Goal: Task Accomplishment & Management: Manage account settings

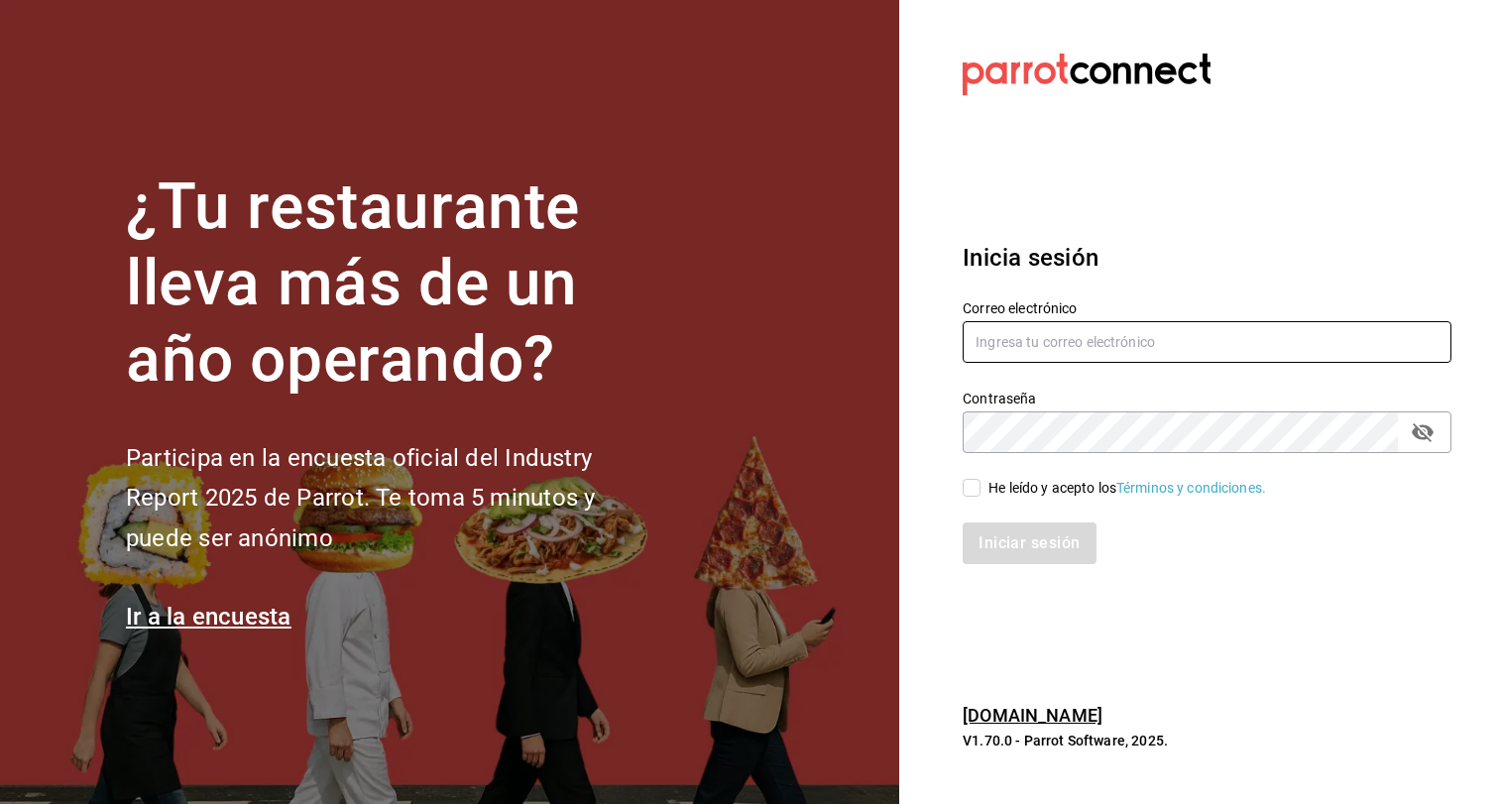
type input "[EMAIL_ADDRESS][DOMAIN_NAME]"
click at [1045, 475] on div "He leído y acepto los Términos y condiciones." at bounding box center [1195, 476] width 512 height 46
click at [969, 478] on label "He leído y acepto los Términos y condiciones." at bounding box center [1114, 488] width 303 height 21
click at [969, 479] on input "He leído y acepto los Términos y condiciones." at bounding box center [972, 488] width 18 height 18
checkbox input "true"
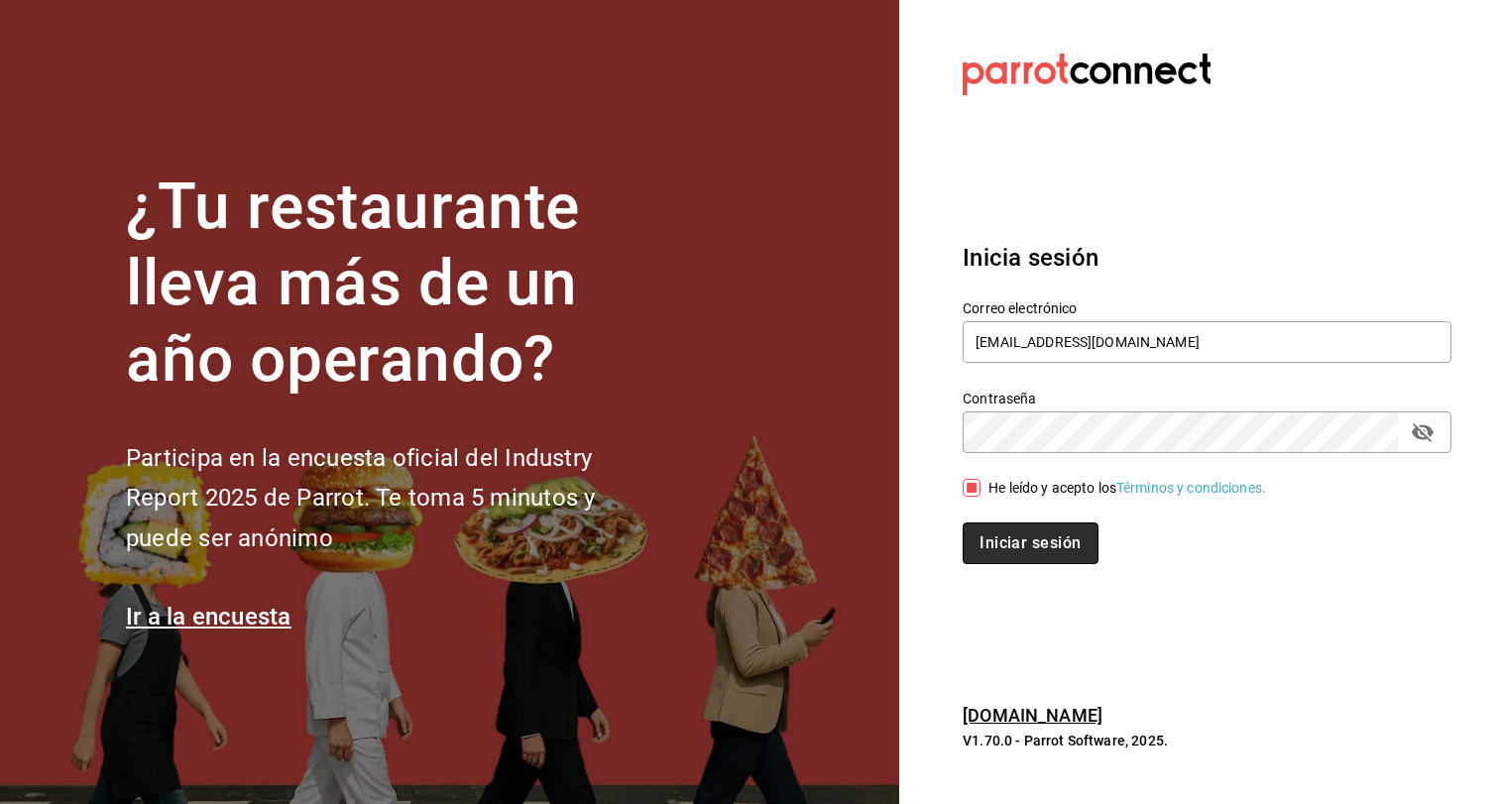
click at [997, 528] on button "Iniciar sesión" at bounding box center [1030, 543] width 135 height 42
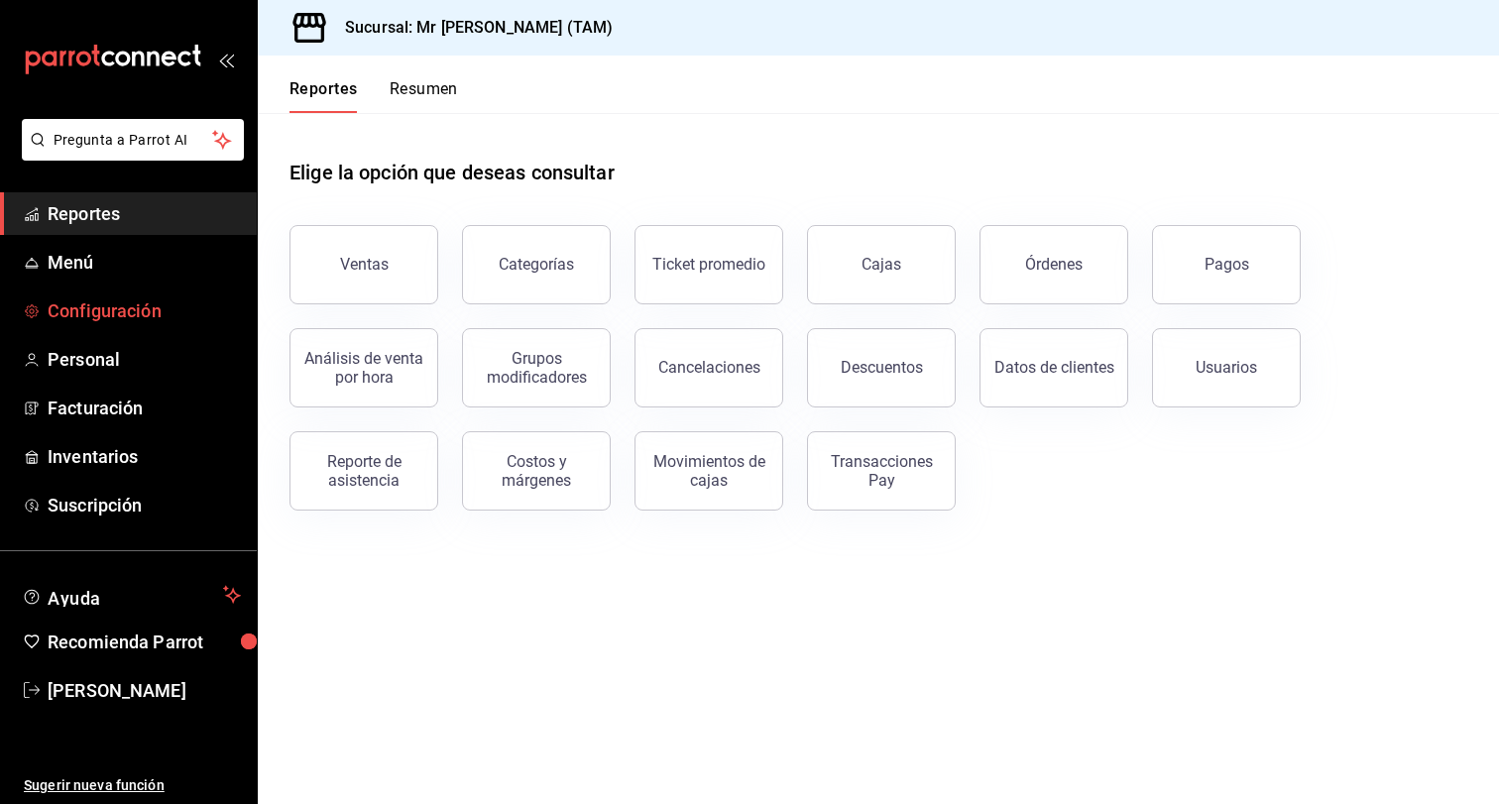
click at [136, 316] on span "Configuración" at bounding box center [144, 310] width 193 height 27
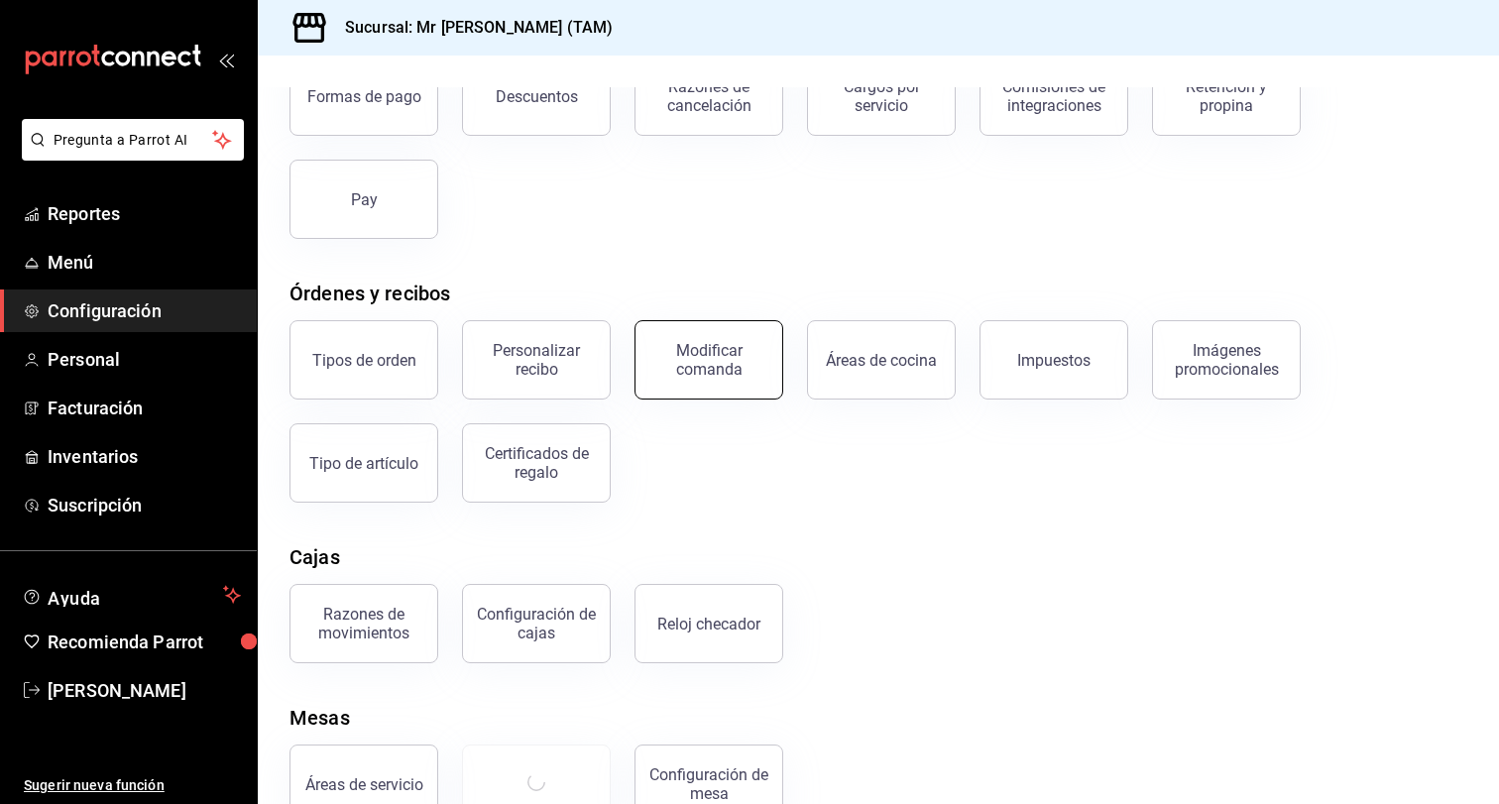
scroll to position [174, 0]
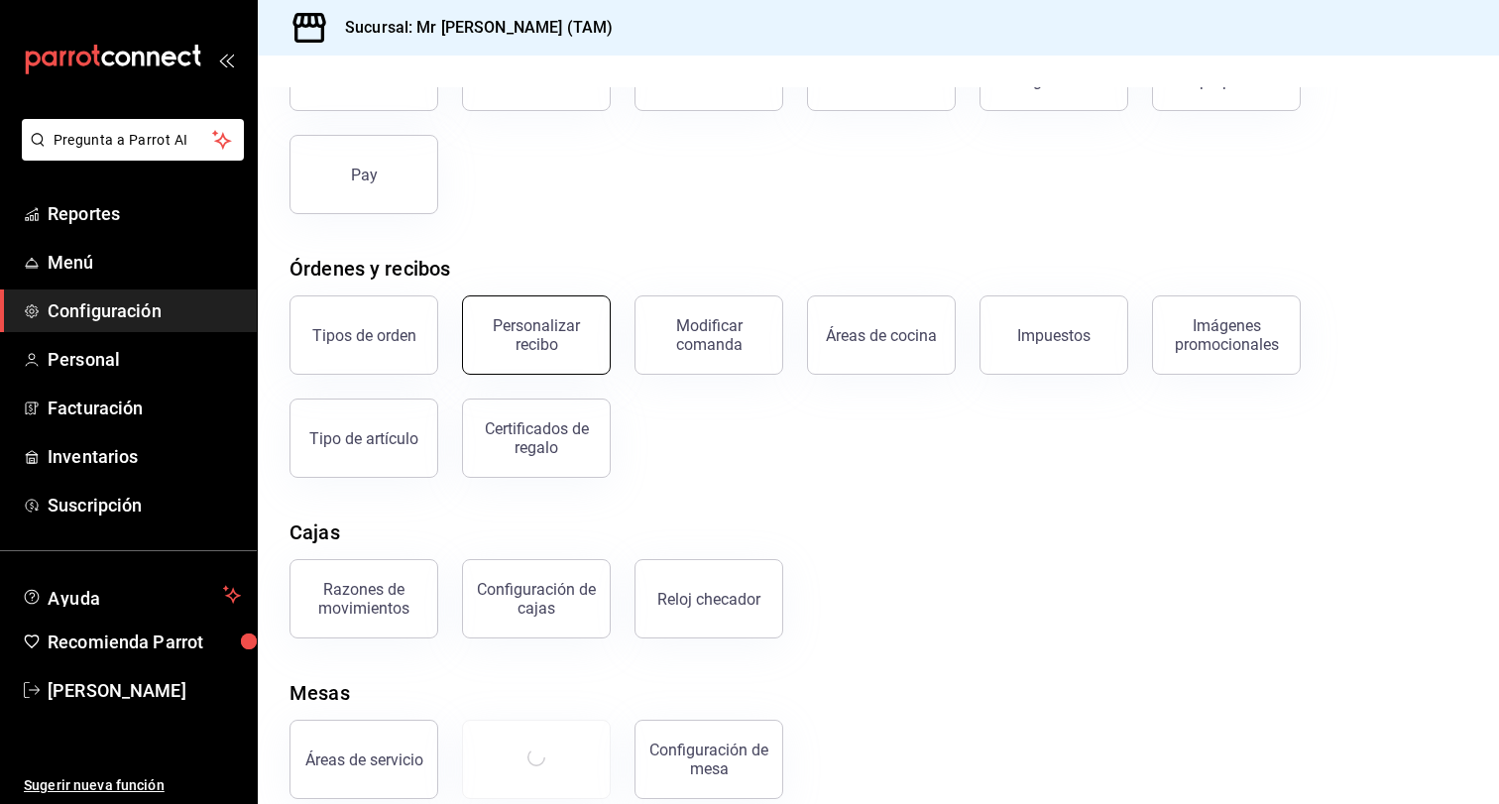
click at [578, 345] on div "Personalizar recibo" at bounding box center [536, 335] width 123 height 38
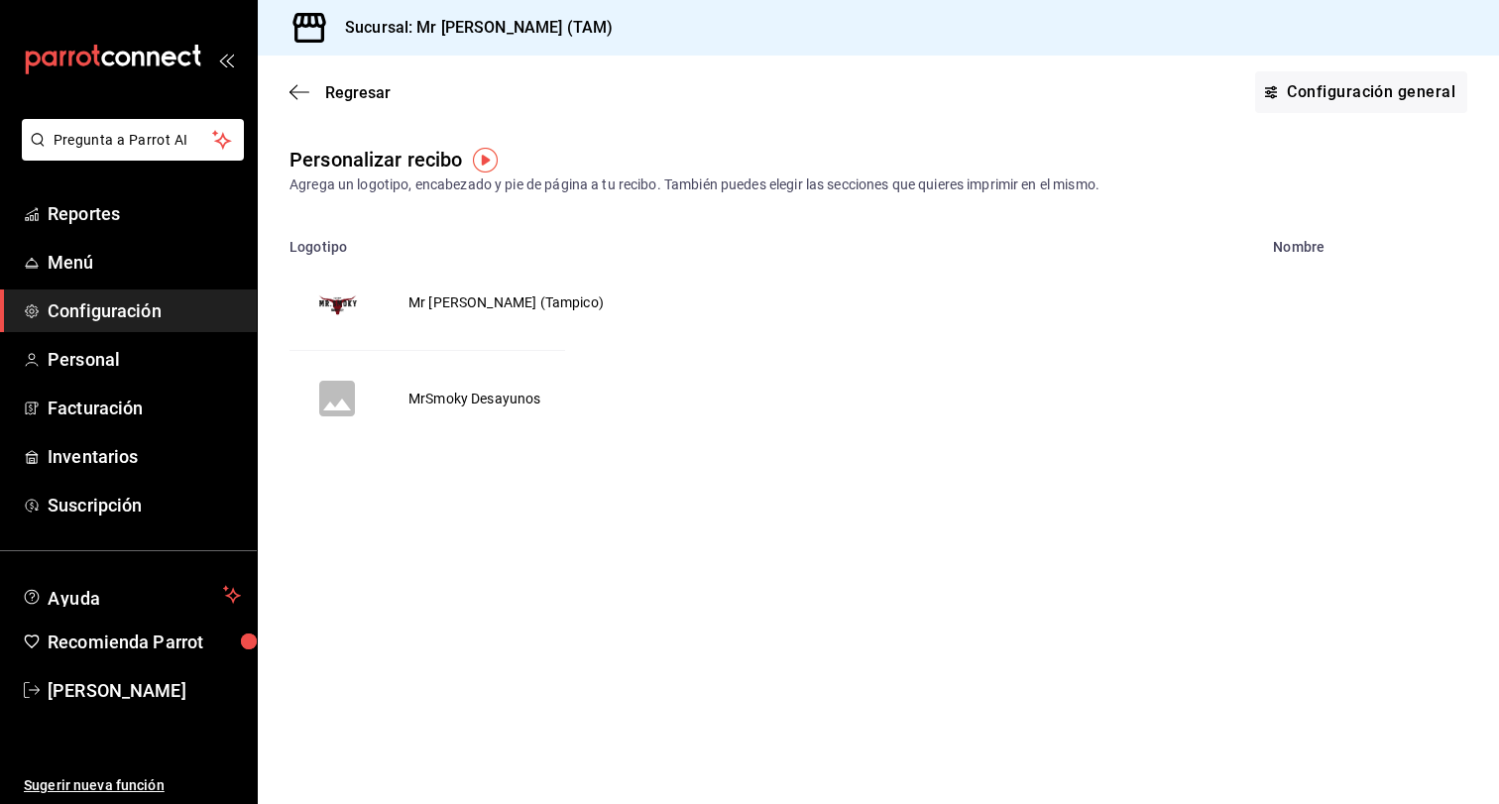
drag, startPoint x: 545, startPoint y: 321, endPoint x: 544, endPoint y: 311, distance: 10.0
click at [544, 311] on td "Mr Smoky (Tampico)" at bounding box center [506, 302] width 243 height 95
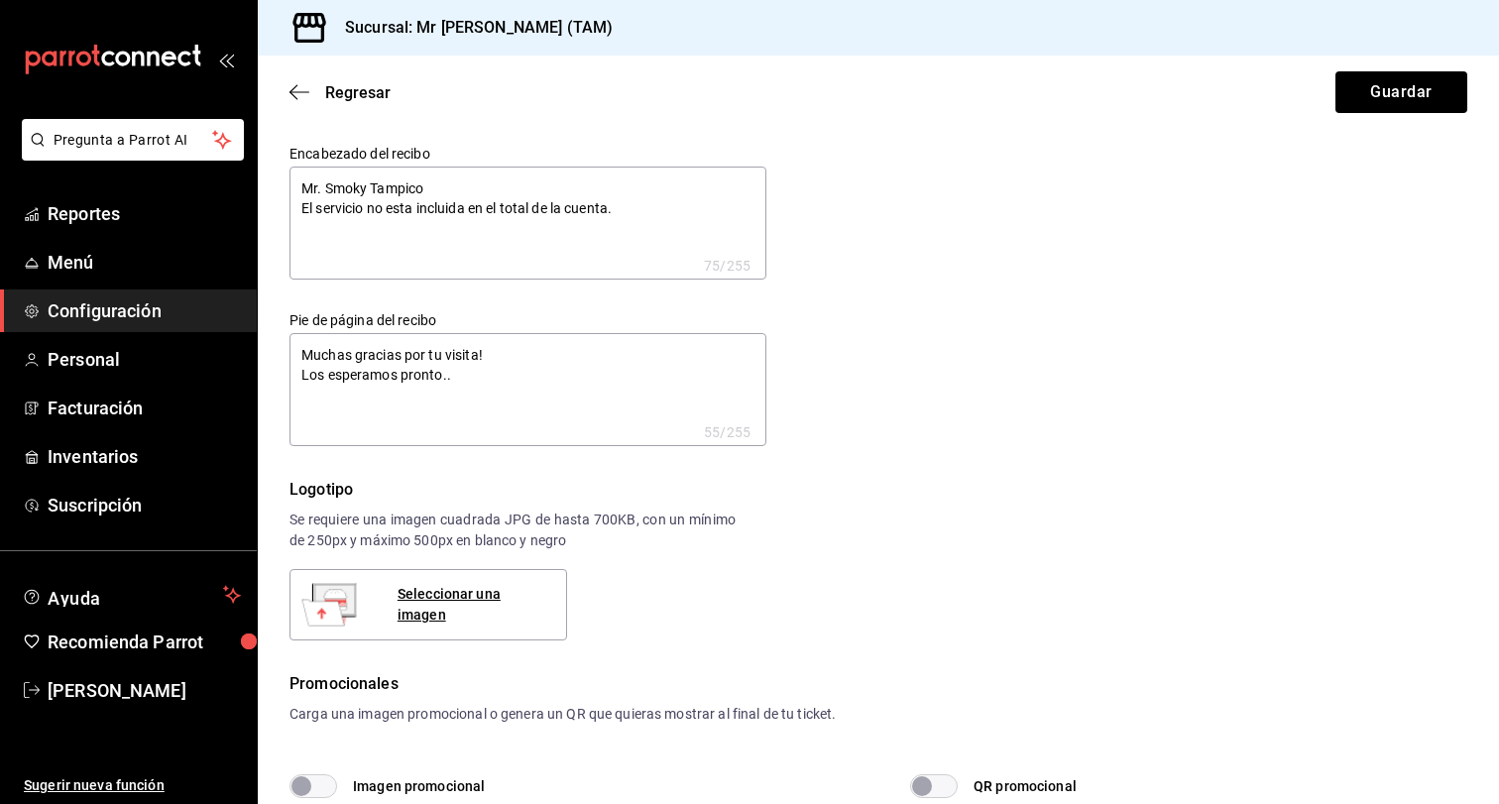
type textarea "x"
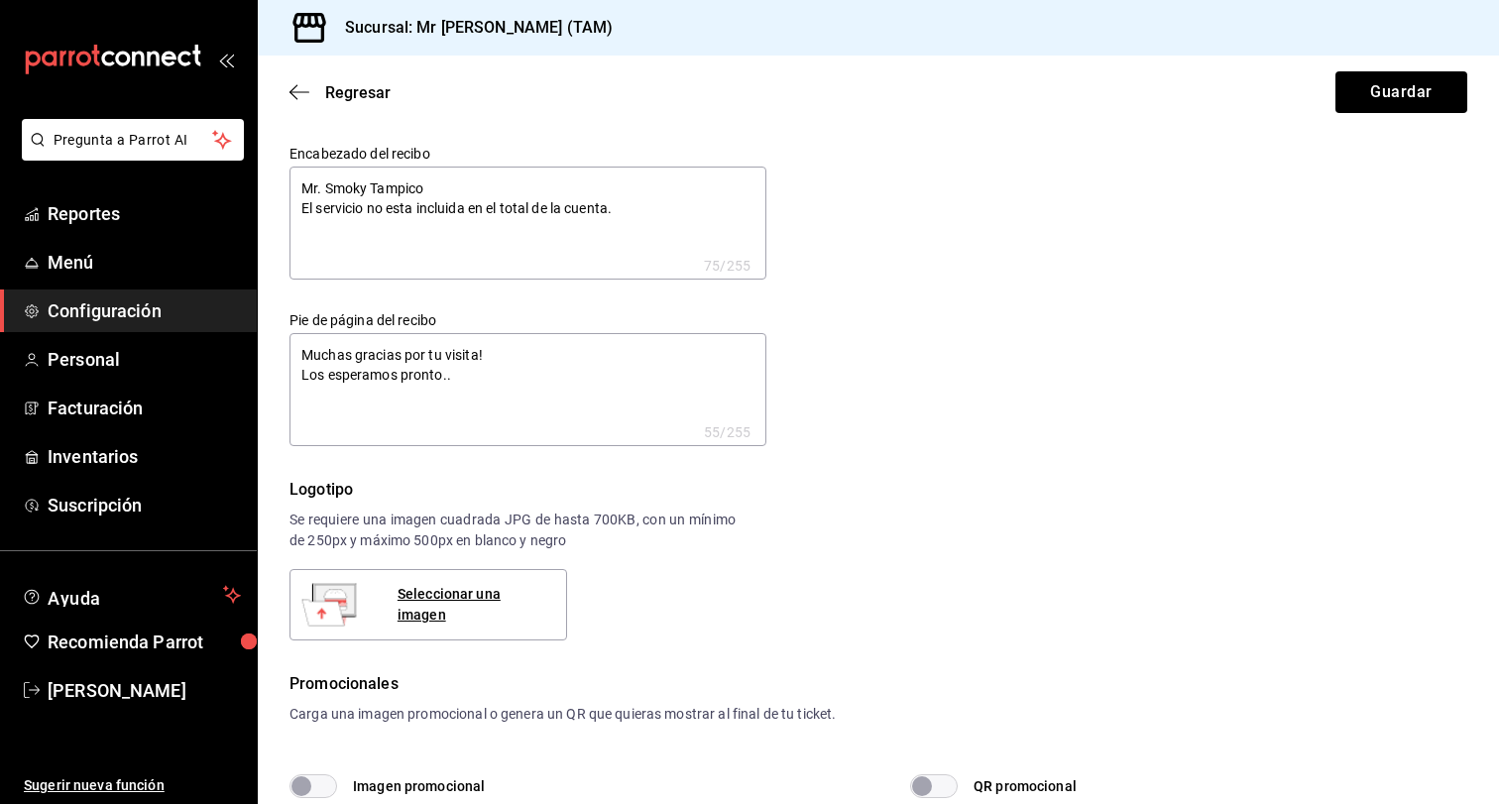
type textarea "x"
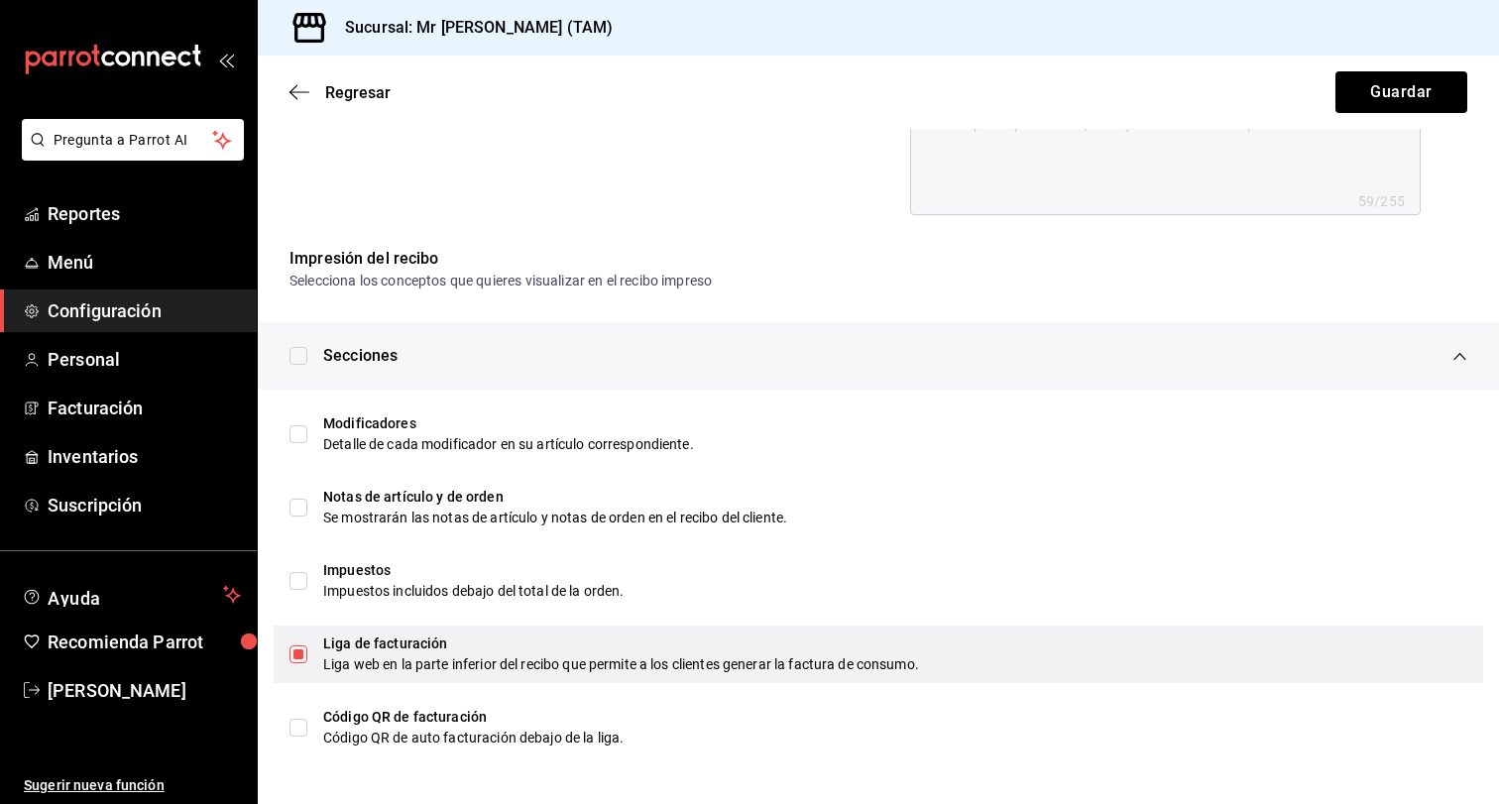
scroll to position [869, 0]
click at [306, 647] on input "checkbox" at bounding box center [298, 654] width 18 height 18
checkbox input "false"
type textarea "x"
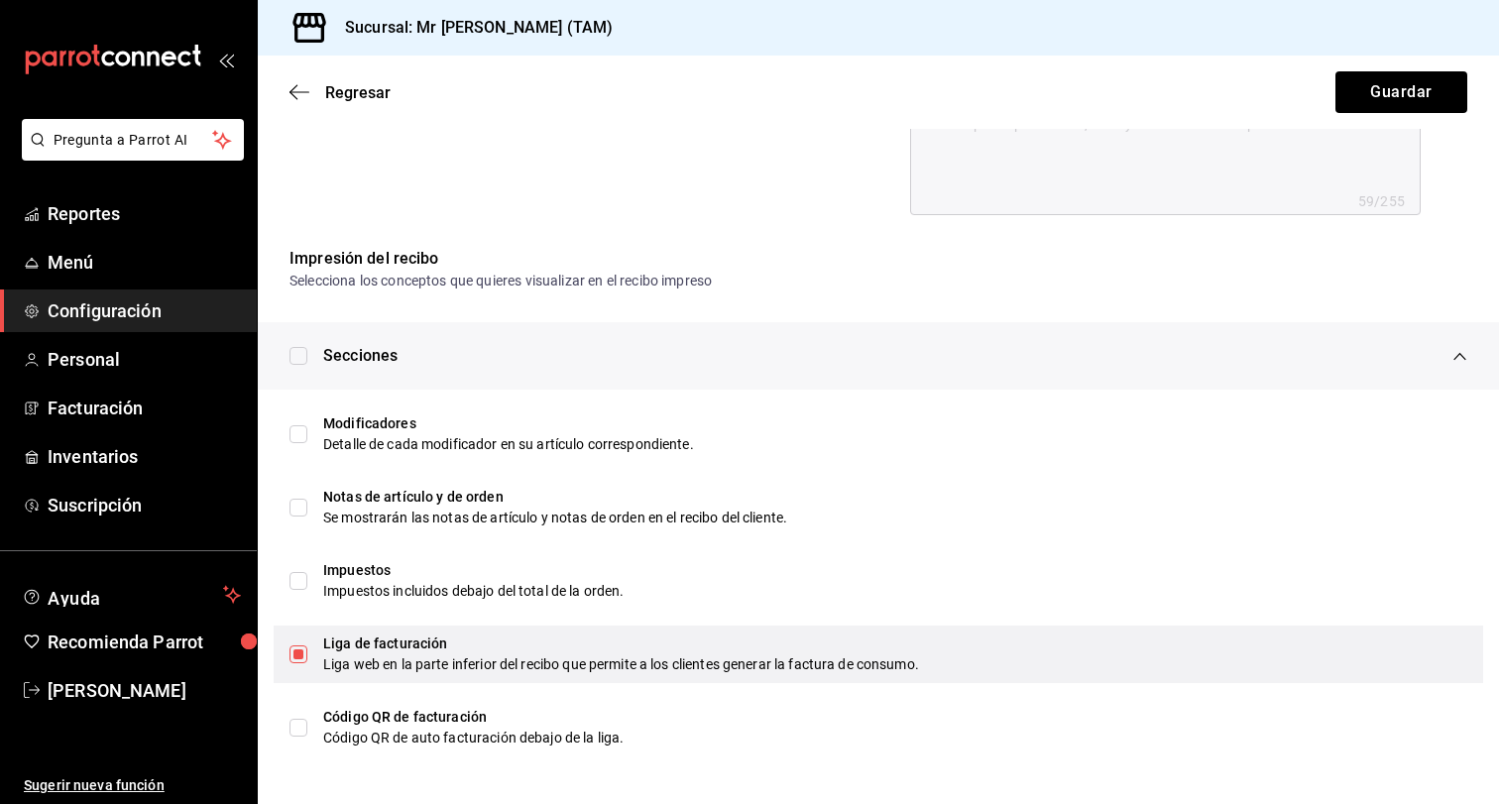
type textarea "x"
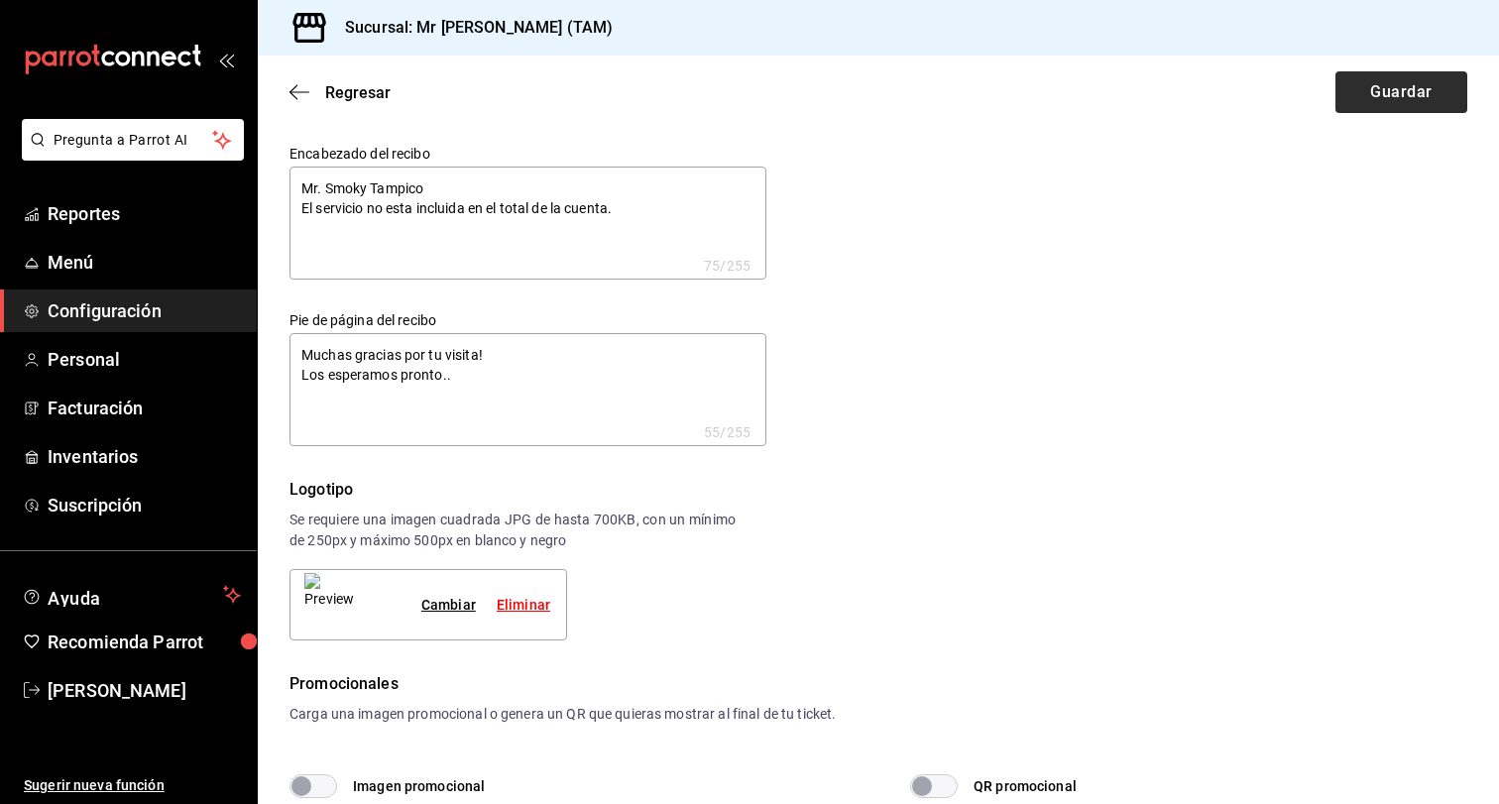
scroll to position [0, 0]
click at [1428, 92] on button "Guardar" at bounding box center [1401, 92] width 132 height 42
type textarea "x"
